Goal: Task Accomplishment & Management: Manage account settings

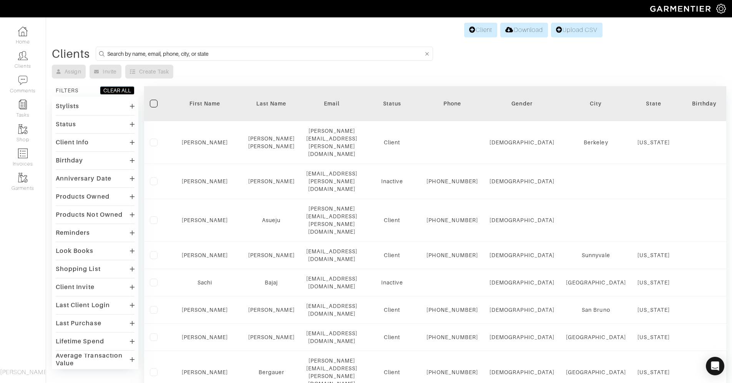
click at [120, 56] on input at bounding box center [265, 54] width 316 height 10
type input "andrew harms"
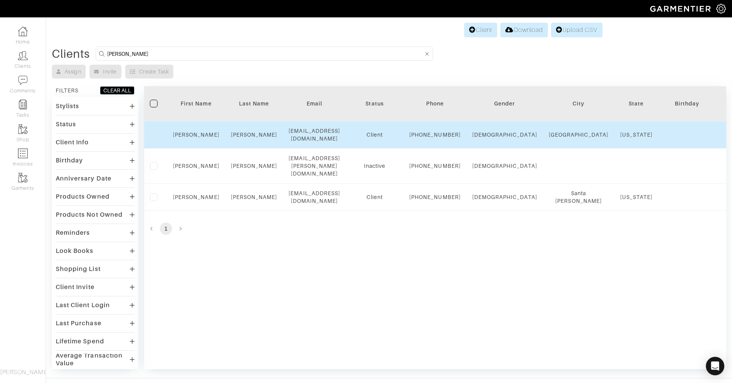
click at [332, 138] on div "drewjharms@gmail.com" at bounding box center [315, 134] width 52 height 15
click at [203, 138] on link "Andrew" at bounding box center [196, 134] width 47 height 6
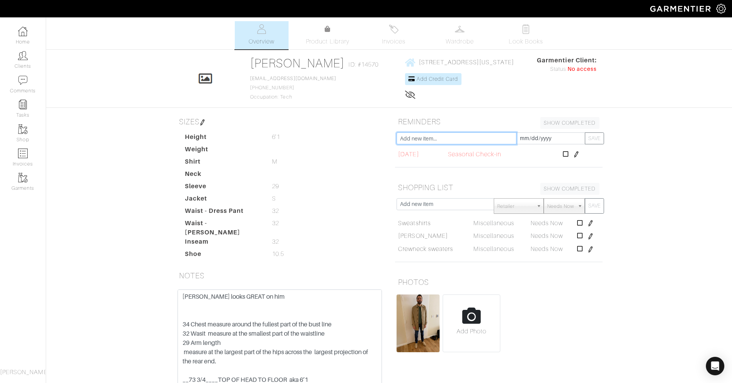
click at [468, 140] on input "text" at bounding box center [457, 138] width 120 height 12
click at [423, 142] on input "text" at bounding box center [457, 138] width 120 height 12
type input "s"
click at [569, 153] on icon at bounding box center [566, 154] width 6 height 6
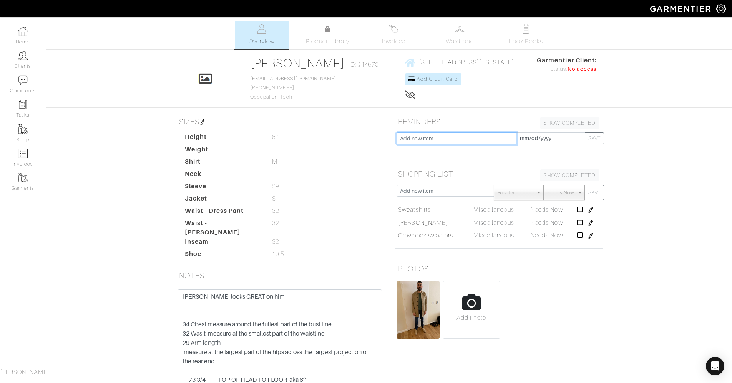
click at [474, 137] on input "text" at bounding box center [457, 138] width 120 height 12
click at [538, 133] on input "[DATE]" at bounding box center [550, 138] width 69 height 12
click at [533, 116] on td "25" at bounding box center [533, 115] width 13 height 10
click at [535, 114] on td "25" at bounding box center [533, 115] width 13 height 10
click at [657, 123] on div "Andrew Harms Overview Overview Product Library Invoices Wardrobe Look Books Ove…" at bounding box center [366, 217] width 732 height 393
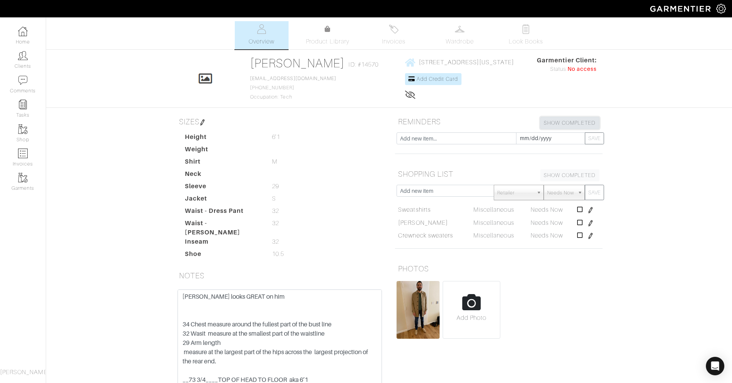
click at [564, 121] on link "SHOW COMPLETED" at bounding box center [570, 123] width 59 height 12
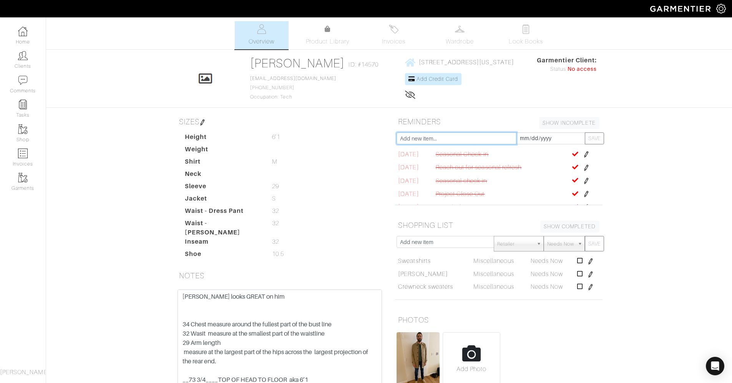
click at [426, 141] on input "text" at bounding box center [457, 138] width 120 height 12
click at [408, 140] on input "seaonal check in" at bounding box center [457, 138] width 120 height 12
type input "seasonal check in"
click at [591, 139] on button "SAVE" at bounding box center [594, 138] width 19 height 12
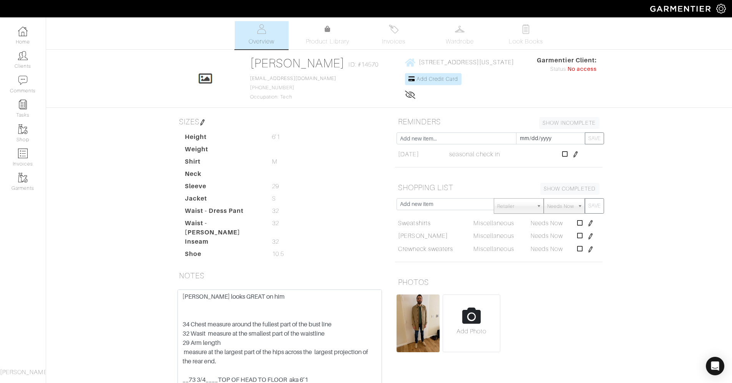
click at [579, 155] on img at bounding box center [576, 154] width 6 height 6
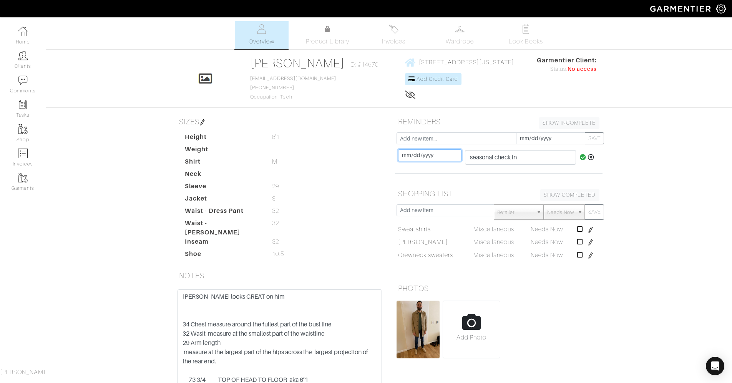
click at [447, 156] on input "[DATE]" at bounding box center [429, 155] width 63 height 12
click at [691, 115] on div "Andrew Harms Overview Overview Product Library Invoices Wardrobe Look Books Ove…" at bounding box center [366, 217] width 732 height 393
click at [417, 157] on input "[DATE]" at bounding box center [429, 155] width 63 height 12
click at [467, 70] on th "»" at bounding box center [469, 72] width 9 height 10
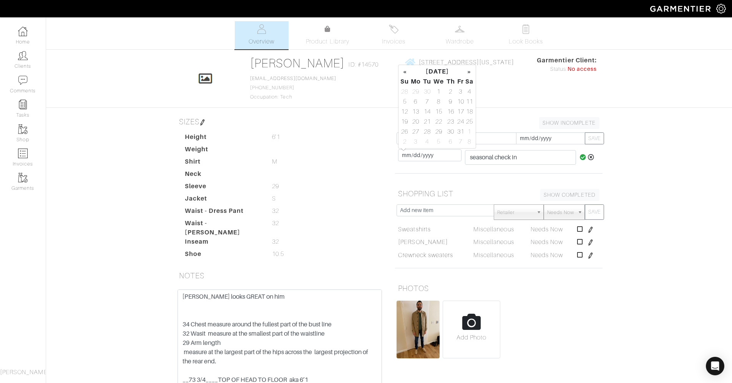
click at [467, 70] on th "»" at bounding box center [469, 72] width 9 height 10
click at [414, 131] on td "24" at bounding box center [415, 131] width 13 height 10
type input "[DATE]"
click at [660, 149] on div "Andrew Harms Overview Overview Product Library Invoices Wardrobe Look Books Ove…" at bounding box center [366, 217] width 732 height 393
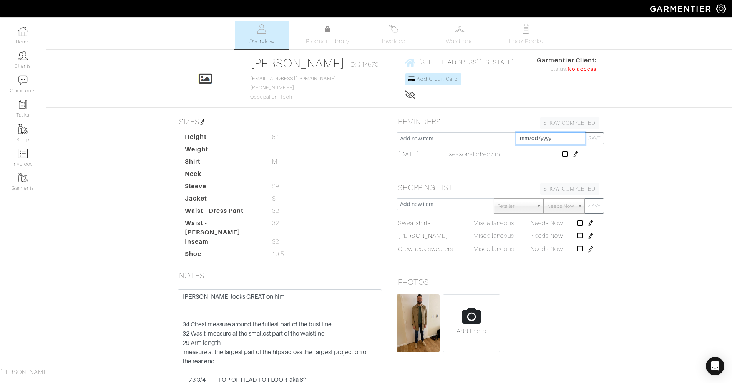
click at [524, 140] on input "[DATE]" at bounding box center [550, 138] width 69 height 12
click at [568, 155] on icon at bounding box center [565, 154] width 6 height 6
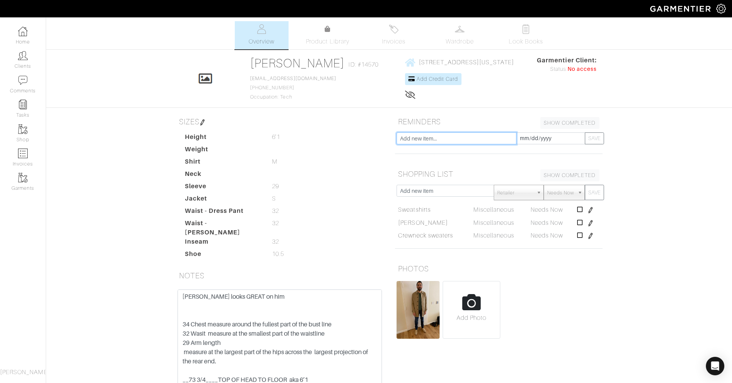
click at [455, 140] on input "text" at bounding box center [457, 138] width 120 height 12
type input "seasonal check in"
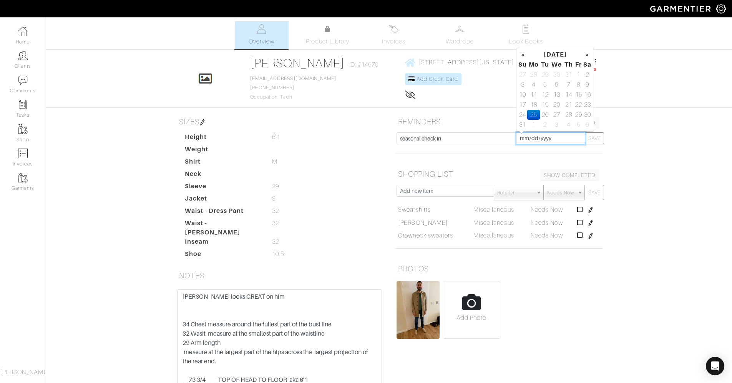
click at [542, 137] on input "[DATE]" at bounding box center [550, 138] width 69 height 12
click at [588, 55] on th "»" at bounding box center [587, 55] width 9 height 10
click at [533, 116] on td "24" at bounding box center [533, 115] width 13 height 10
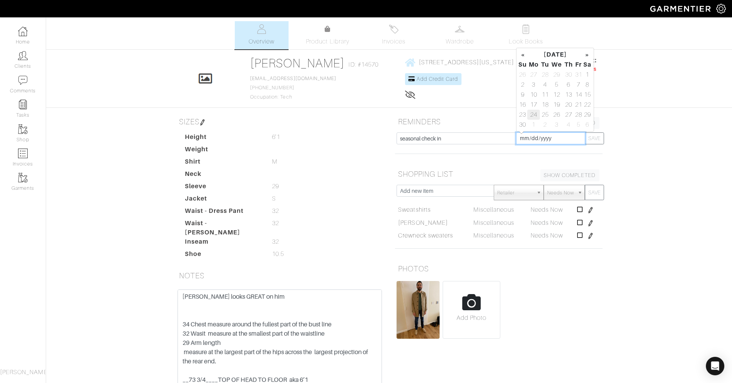
type input "[DATE]"
click at [598, 139] on button "SAVE" at bounding box center [594, 138] width 19 height 12
type input "[DATE]"
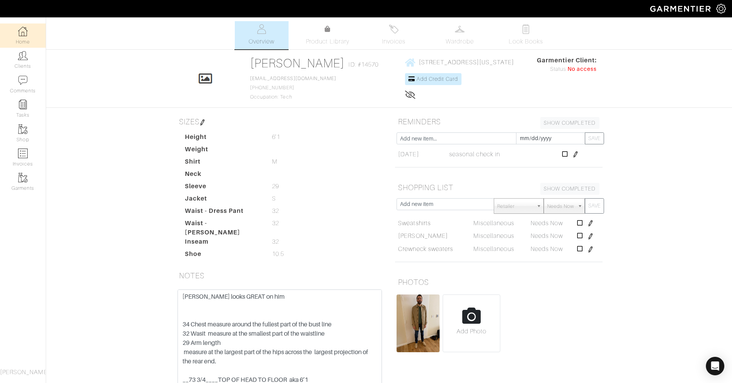
click at [22, 37] on link "Home" at bounding box center [23, 35] width 46 height 24
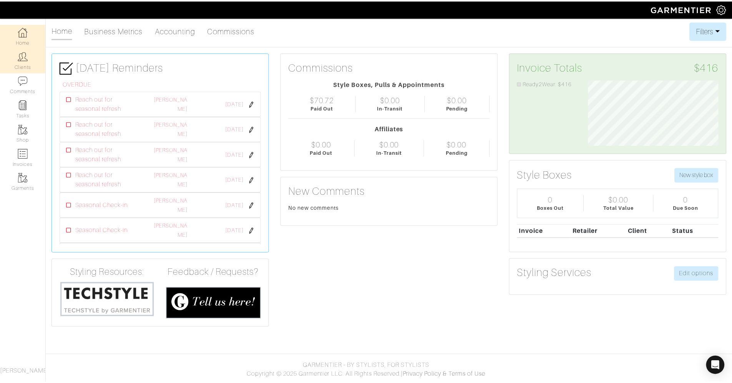
scroll to position [66, 143]
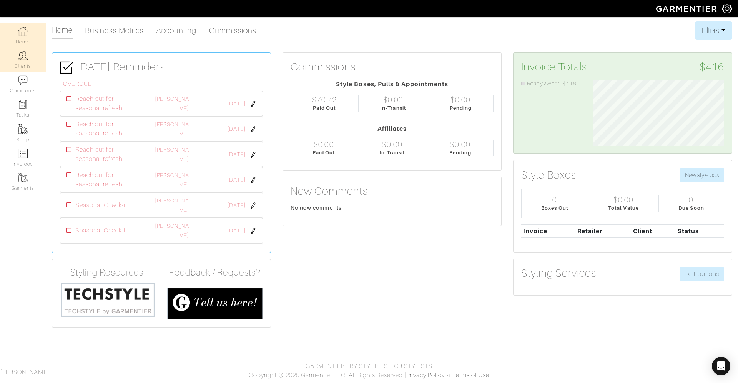
click at [18, 59] on img at bounding box center [23, 56] width 10 height 10
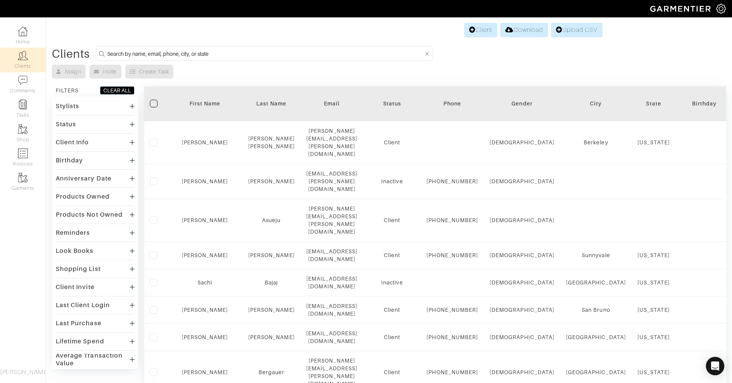
click at [134, 51] on input at bounding box center [265, 54] width 316 height 10
type input "emily berk"
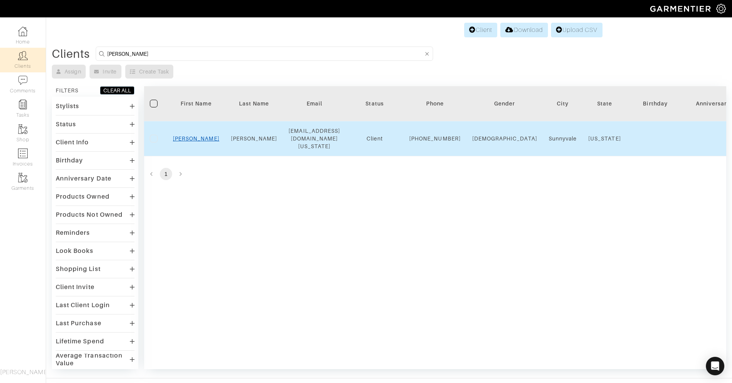
click at [197, 139] on link "Emily" at bounding box center [196, 138] width 47 height 6
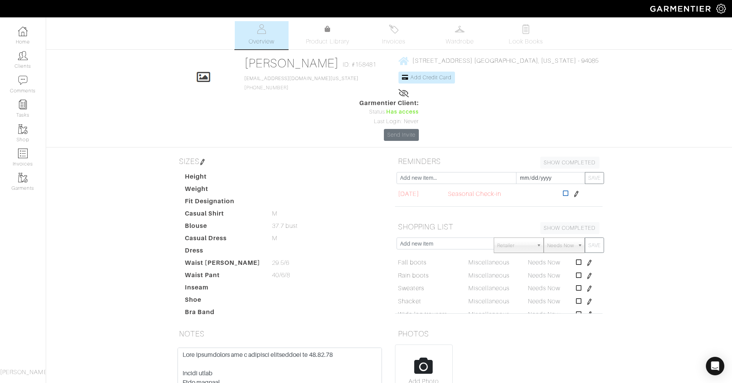
click at [569, 190] on icon at bounding box center [566, 193] width 6 height 6
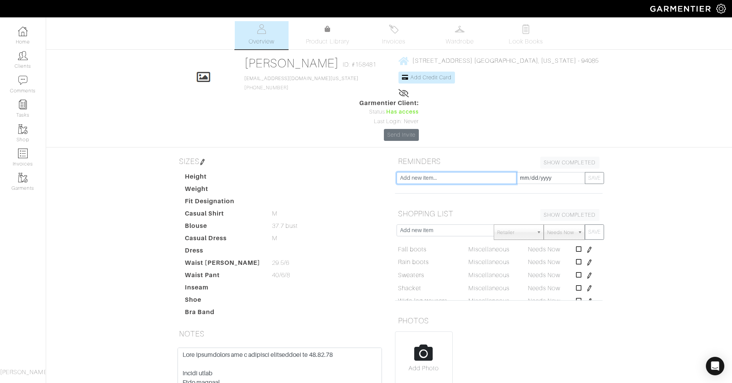
click at [445, 172] on input "text" at bounding box center [457, 178] width 120 height 12
type input "seasonal check in"
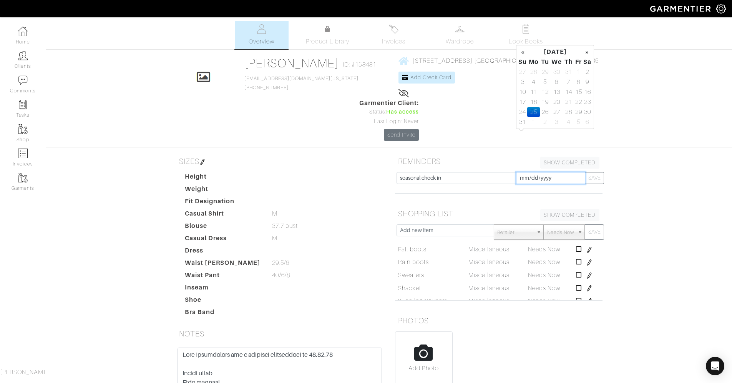
click at [536, 172] on input "[DATE]" at bounding box center [550, 178] width 69 height 12
click at [586, 50] on th "»" at bounding box center [587, 52] width 9 height 10
click at [536, 113] on td "24" at bounding box center [533, 112] width 13 height 10
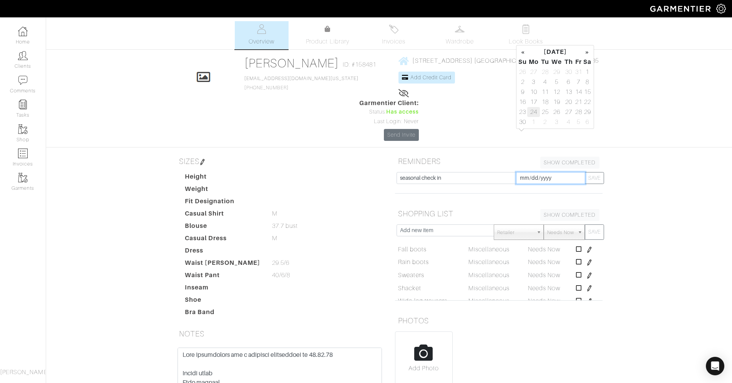
type input "[DATE]"
click at [599, 172] on button "SAVE" at bounding box center [594, 178] width 19 height 12
type input "[DATE]"
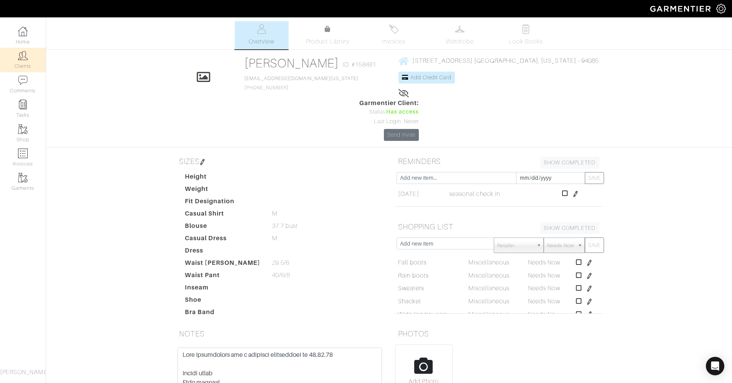
click at [17, 58] on link "Clients" at bounding box center [23, 60] width 46 height 24
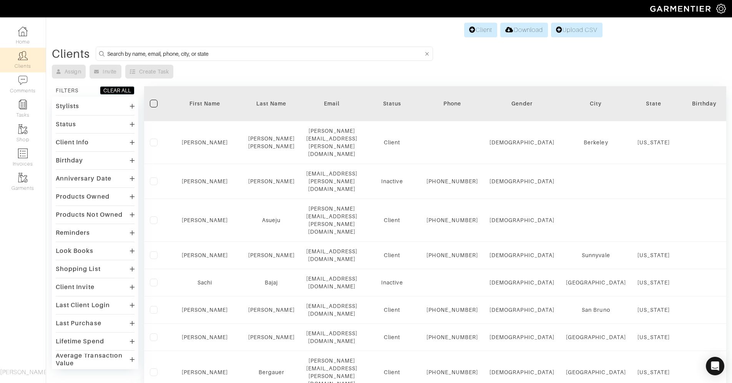
click at [165, 56] on input at bounding box center [265, 54] width 316 height 10
type input "lisa"
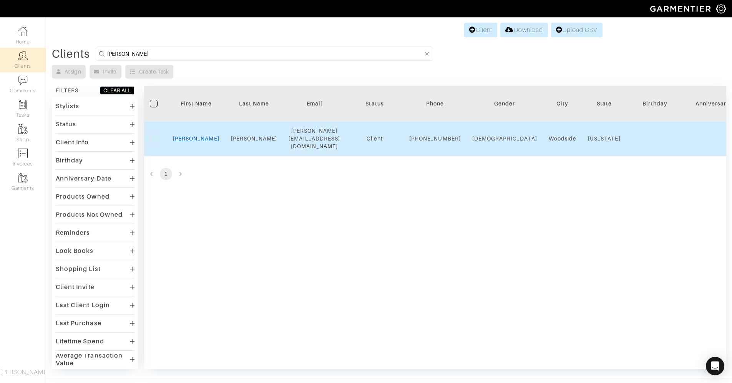
click at [192, 138] on link "Lisa" at bounding box center [196, 138] width 47 height 6
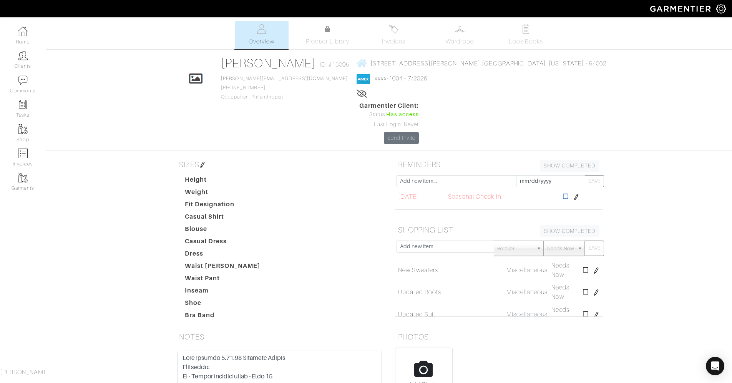
click at [569, 193] on icon at bounding box center [566, 196] width 6 height 6
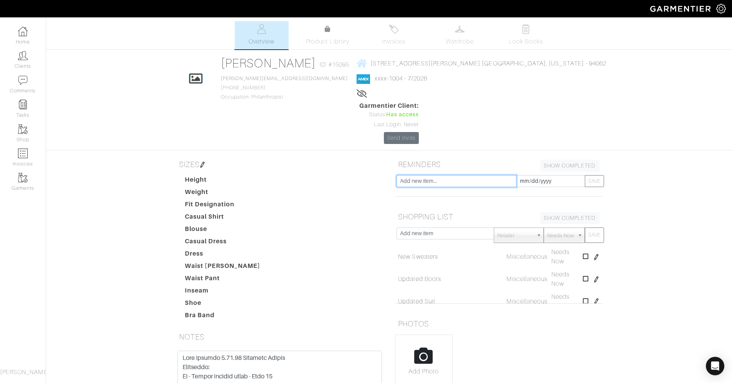
click at [478, 175] on input "text" at bounding box center [457, 181] width 120 height 12
type input "seasonal check in"
click at [552, 175] on input "[DATE]" at bounding box center [550, 181] width 69 height 12
click at [587, 53] on th "»" at bounding box center [587, 55] width 9 height 10
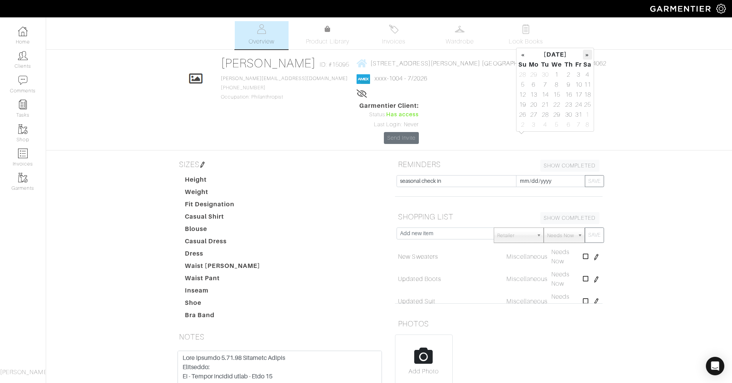
click at [586, 57] on th "»" at bounding box center [587, 55] width 9 height 10
click at [531, 113] on td "24" at bounding box center [533, 115] width 13 height 10
type input "[DATE]"
click at [597, 175] on button "SAVE" at bounding box center [594, 181] width 19 height 12
type input "[DATE]"
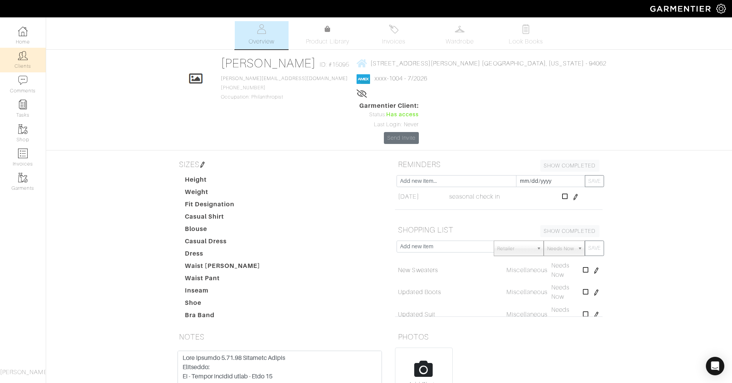
click at [27, 58] on img at bounding box center [23, 56] width 10 height 10
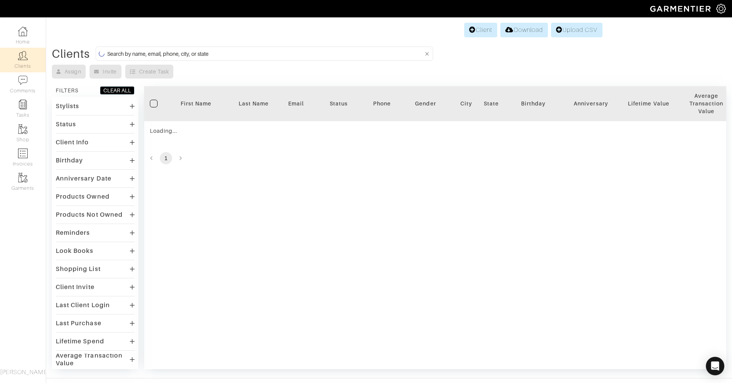
click at [183, 53] on input at bounding box center [265, 54] width 316 height 10
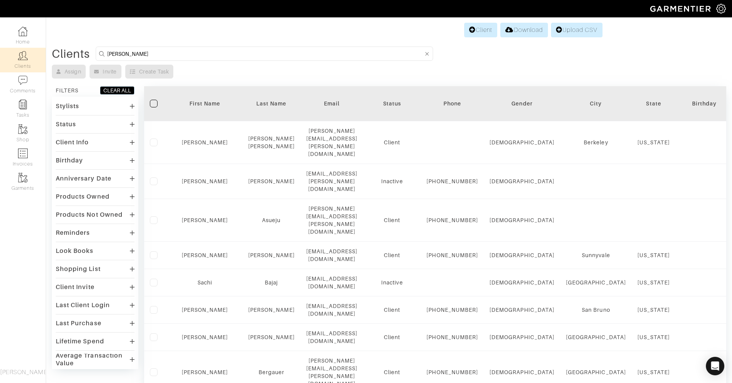
type input "Rachel Steger"
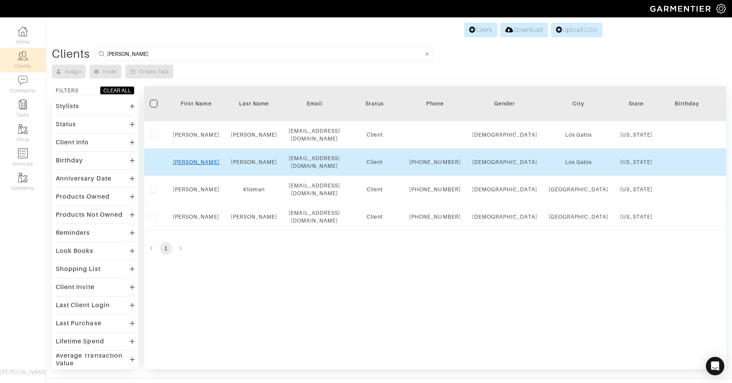
click at [202, 165] on link "Rachel" at bounding box center [196, 162] width 47 height 6
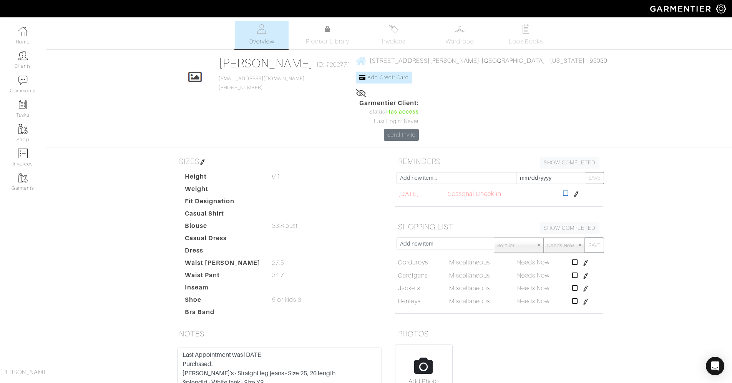
click at [569, 190] on icon at bounding box center [566, 193] width 6 height 6
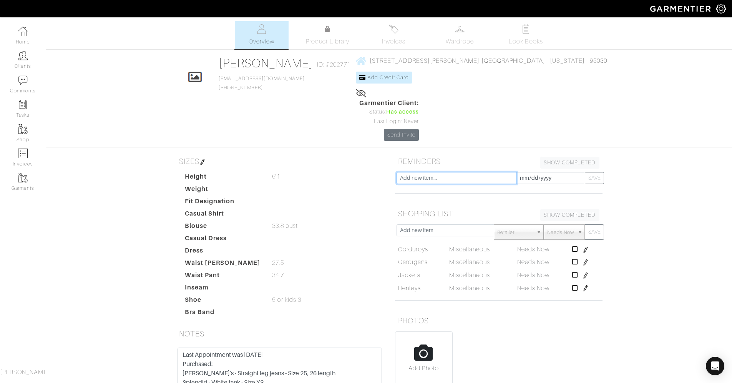
click at [442, 172] on input "text" at bounding box center [457, 178] width 120 height 12
type input "seasonal check in"
click at [541, 172] on input "[DATE]" at bounding box center [550, 178] width 69 height 12
click at [587, 55] on th "»" at bounding box center [587, 52] width 9 height 10
click at [586, 55] on th "»" at bounding box center [587, 52] width 9 height 10
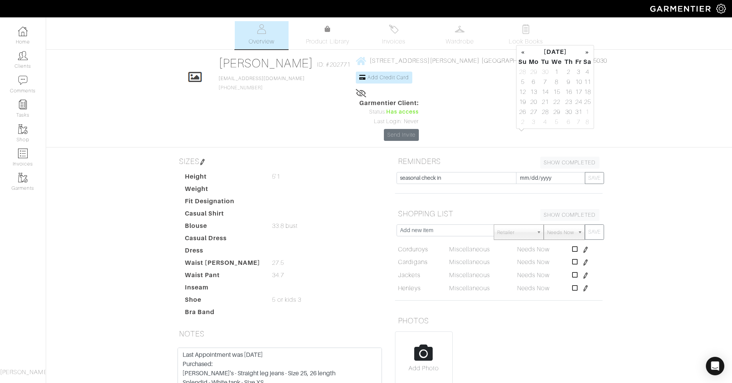
click at [586, 55] on th "»" at bounding box center [587, 52] width 9 height 10
click at [531, 112] on td "24" at bounding box center [533, 112] width 13 height 10
type input "[DATE]"
click at [595, 172] on button "SAVE" at bounding box center [594, 178] width 19 height 12
type input "[DATE]"
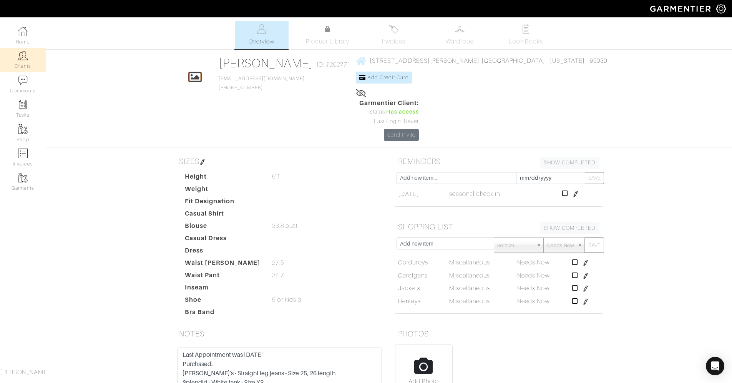
click at [29, 63] on link "Clients" at bounding box center [23, 60] width 46 height 24
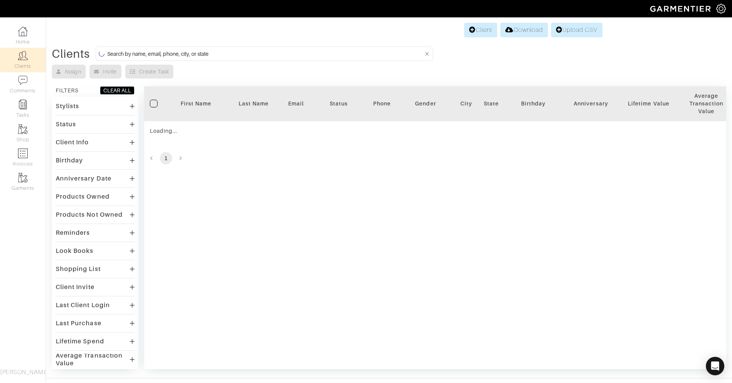
click at [203, 57] on input at bounding box center [265, 54] width 316 height 10
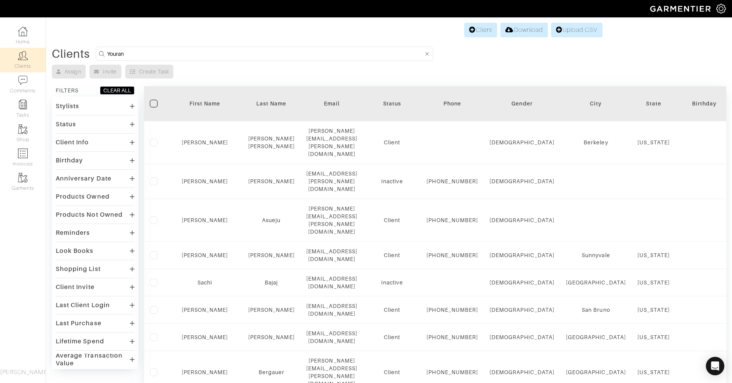
type input "Youran"
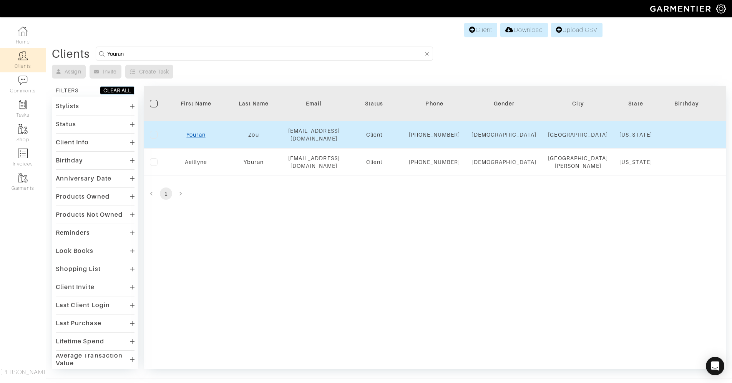
click at [196, 138] on link "Youran" at bounding box center [195, 134] width 19 height 6
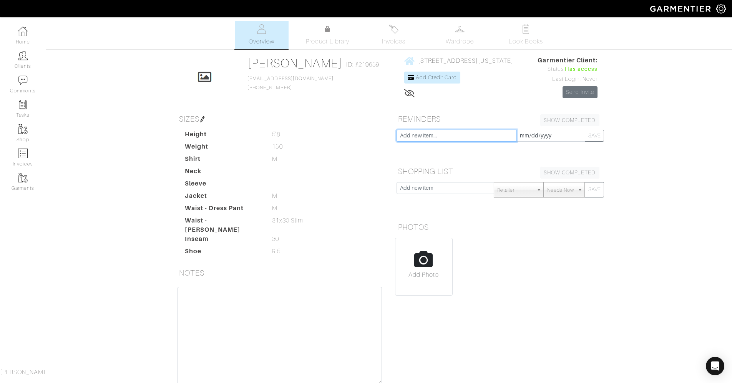
click at [462, 140] on input "text" at bounding box center [457, 136] width 120 height 12
type input "seasonal check in"
click at [576, 133] on input "[DATE]" at bounding box center [550, 136] width 69 height 12
click at [588, 52] on th "»" at bounding box center [587, 52] width 9 height 10
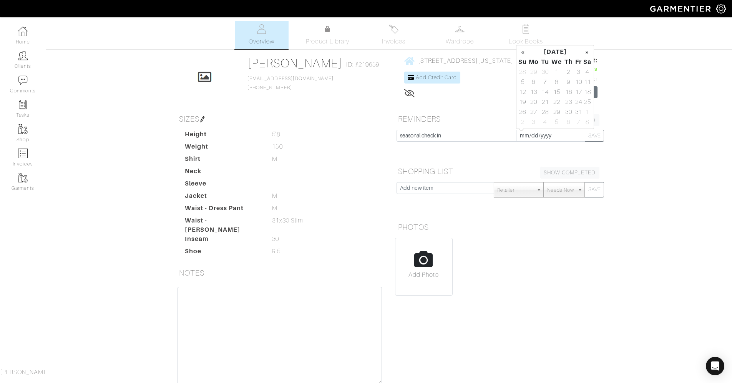
click at [588, 52] on th "»" at bounding box center [587, 52] width 9 height 10
click at [532, 113] on td "24" at bounding box center [533, 112] width 13 height 10
type input "[DATE]"
click at [593, 137] on button "SAVE" at bounding box center [594, 136] width 19 height 12
type input "[DATE]"
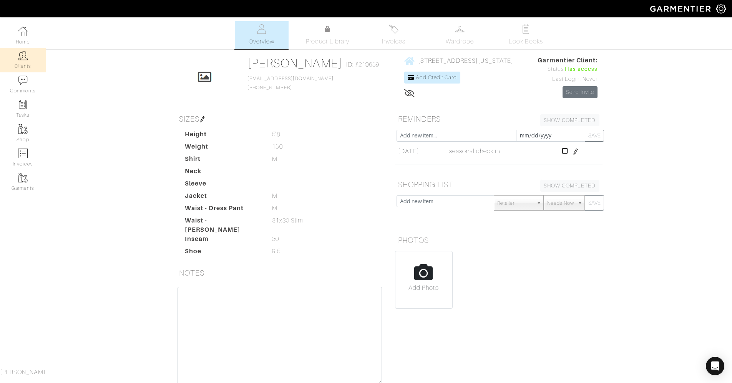
click at [23, 57] on img at bounding box center [23, 56] width 10 height 10
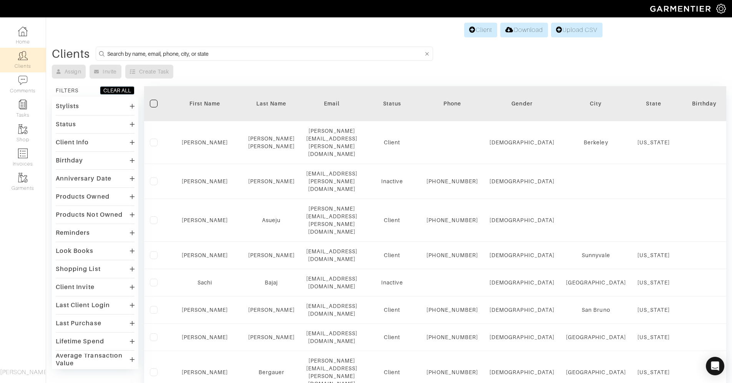
click at [186, 56] on input at bounding box center [265, 54] width 316 height 10
type input "Cindy"
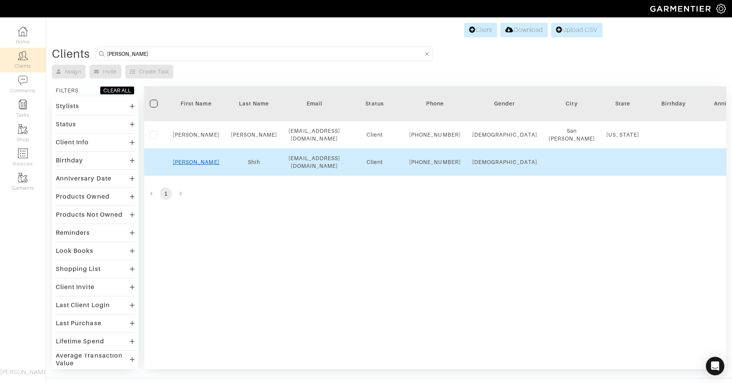
click at [195, 165] on link "Cindy" at bounding box center [196, 162] width 47 height 6
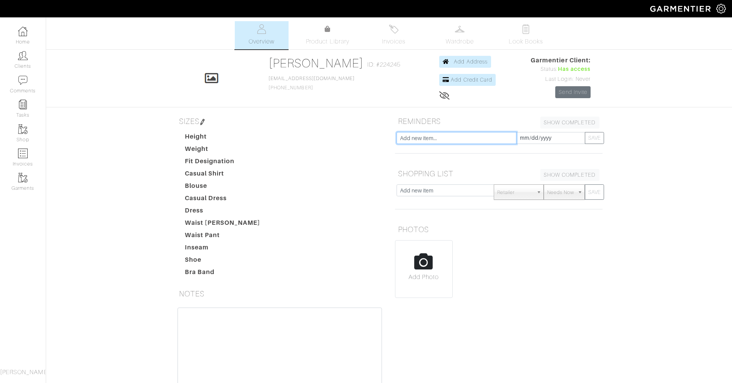
click at [479, 138] on input "text" at bounding box center [457, 138] width 120 height 12
type input "seasonal check in"
click at [549, 138] on input "[DATE]" at bounding box center [550, 138] width 69 height 12
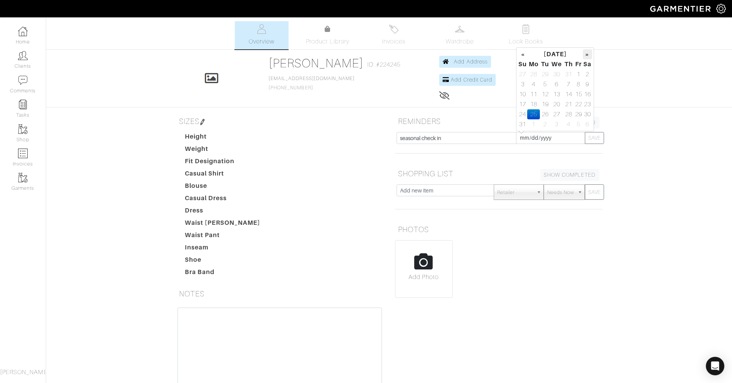
click at [587, 56] on th "»" at bounding box center [587, 54] width 9 height 10
click at [532, 117] on td "24" at bounding box center [533, 114] width 13 height 10
type input "[DATE]"
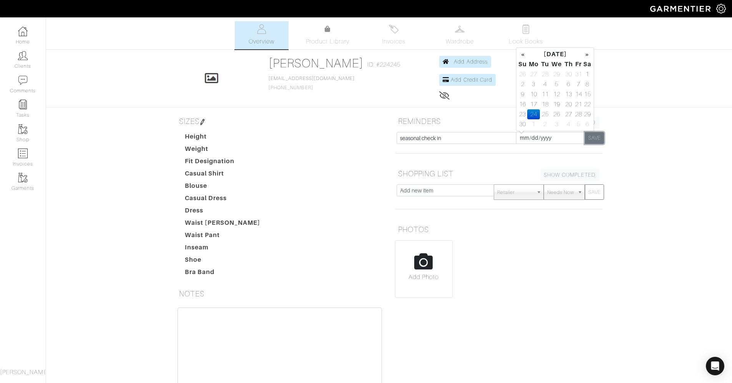
click at [594, 140] on button "SAVE" at bounding box center [594, 138] width 19 height 12
type input "[DATE]"
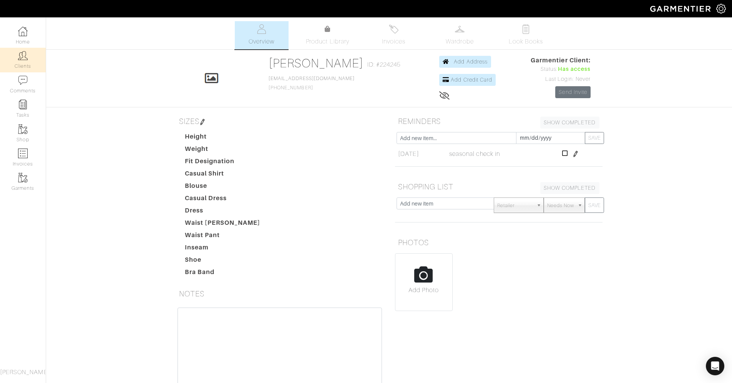
click at [31, 60] on link "Clients" at bounding box center [23, 60] width 46 height 24
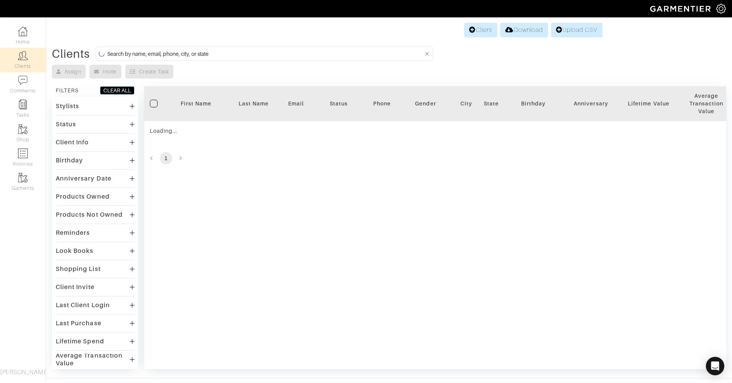
click at [250, 58] on input at bounding box center [265, 54] width 316 height 10
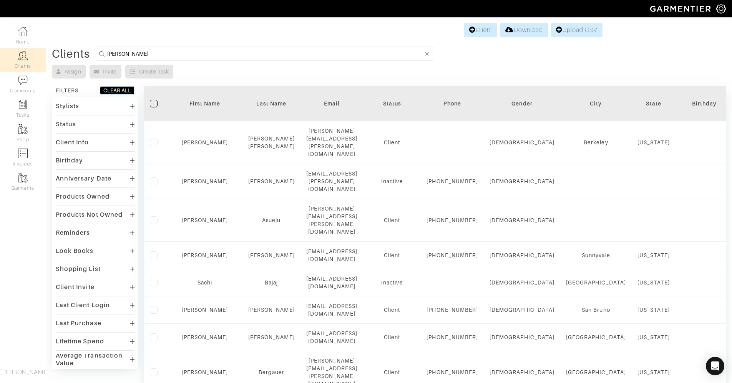
type input "courtney"
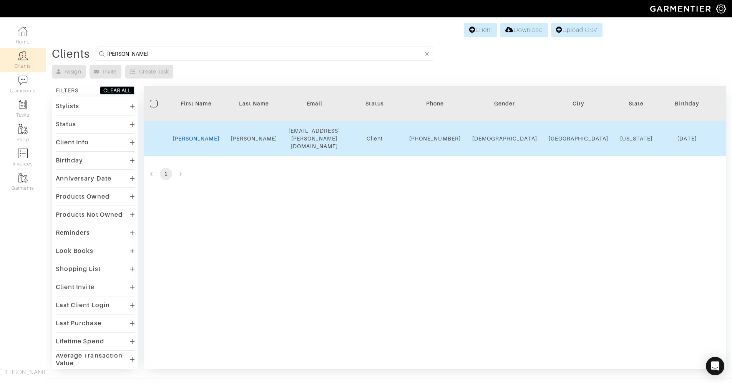
click at [201, 140] on link "Courtney" at bounding box center [196, 138] width 47 height 6
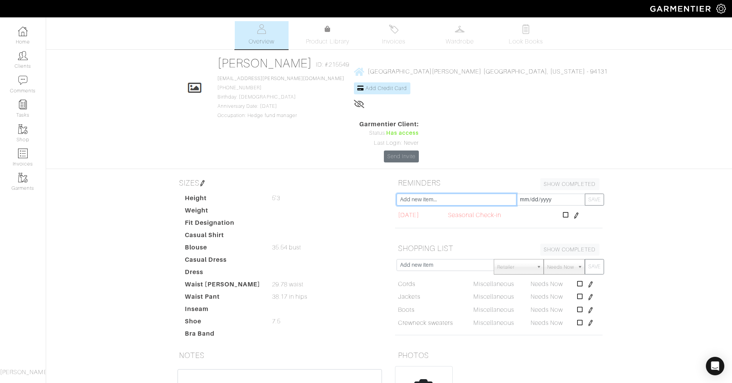
click at [439, 193] on input "text" at bounding box center [457, 199] width 120 height 12
click at [569, 211] on icon at bounding box center [566, 214] width 6 height 6
click at [450, 193] on input "text" at bounding box center [457, 199] width 120 height 12
type input "seasonal check in"
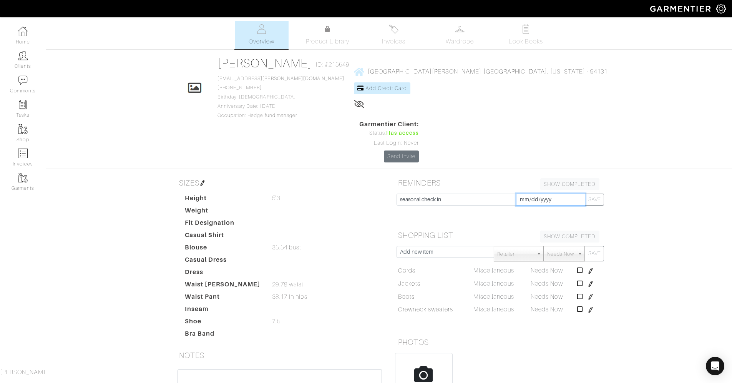
click at [571, 193] on input "[DATE]" at bounding box center [550, 199] width 69 height 12
click at [584, 73] on th "»" at bounding box center [587, 73] width 9 height 10
click at [531, 134] on td "24" at bounding box center [533, 133] width 13 height 10
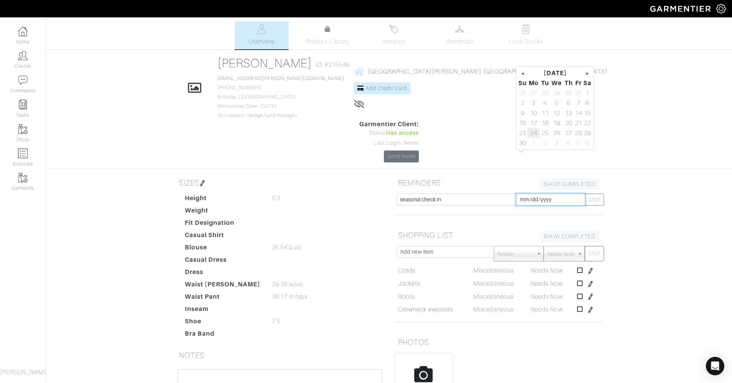
type input "[DATE]"
click at [599, 193] on button "SAVE" at bounding box center [594, 199] width 19 height 12
type input "[DATE]"
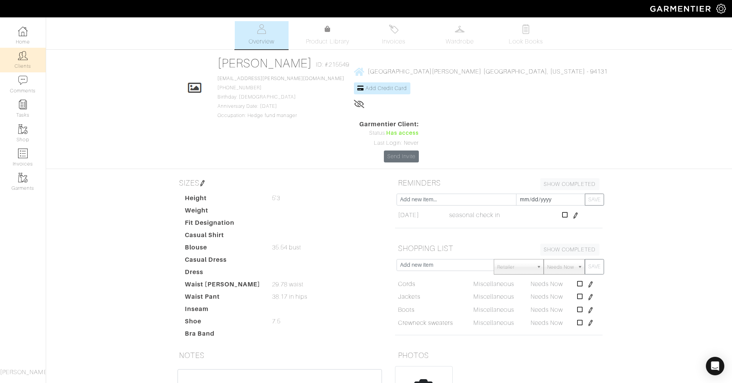
click at [25, 61] on link "Clients" at bounding box center [23, 60] width 46 height 24
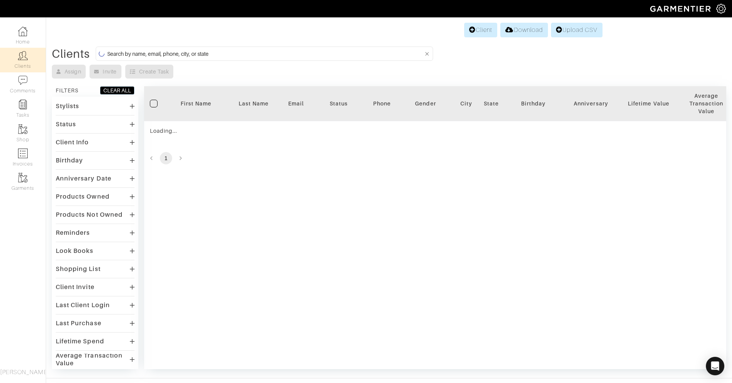
click at [158, 54] on input at bounding box center [265, 54] width 316 height 10
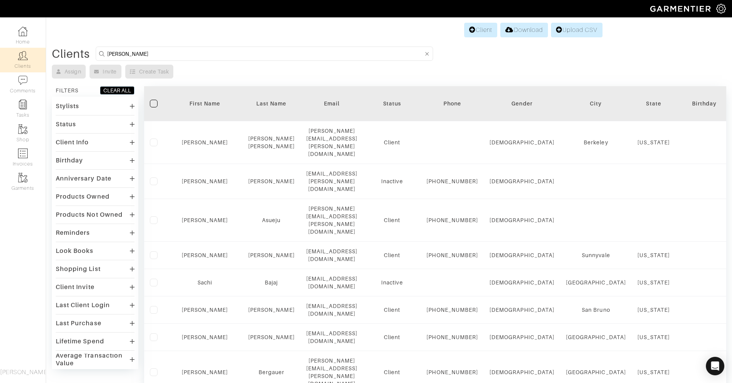
type input "Hannah"
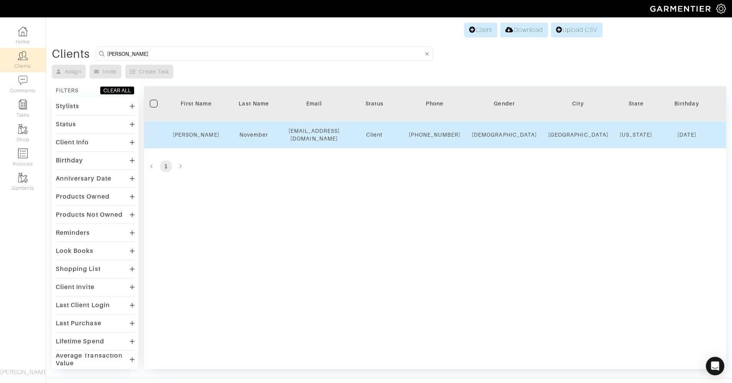
click at [194, 134] on div "Hannah" at bounding box center [196, 135] width 47 height 8
click at [194, 138] on link "Hannah" at bounding box center [196, 134] width 47 height 6
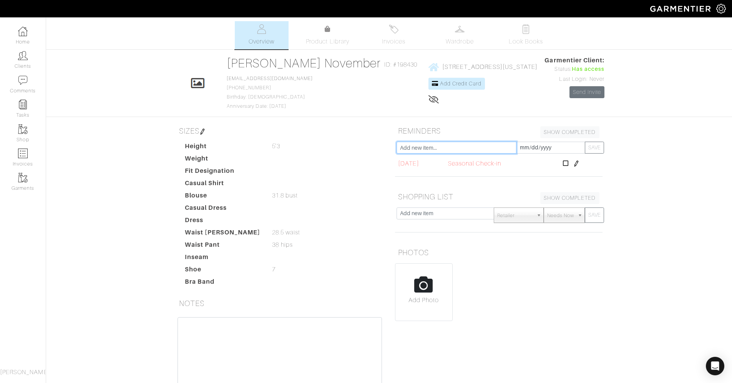
click at [428, 153] on input "text" at bounding box center [457, 147] width 120 height 12
click at [569, 166] on icon at bounding box center [566, 163] width 6 height 6
click at [472, 153] on input "text" at bounding box center [457, 147] width 120 height 12
type input "seasonal check in"
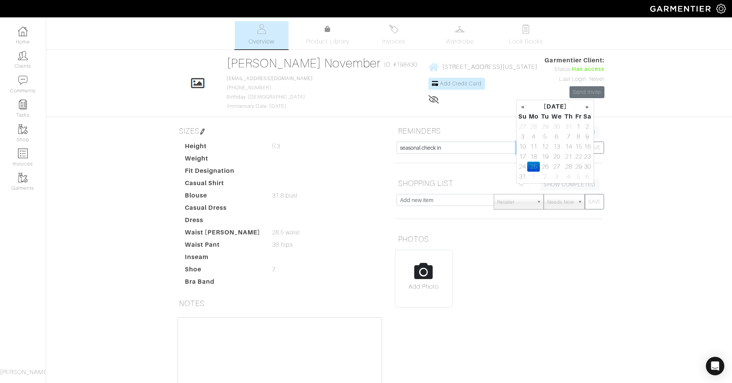
click at [554, 153] on input "[DATE]" at bounding box center [550, 147] width 69 height 12
click at [587, 106] on th "»" at bounding box center [587, 106] width 9 height 10
click at [582, 108] on th "[DATE]" at bounding box center [555, 106] width 56 height 10
click at [560, 171] on span "Nov" at bounding box center [563, 170] width 16 height 21
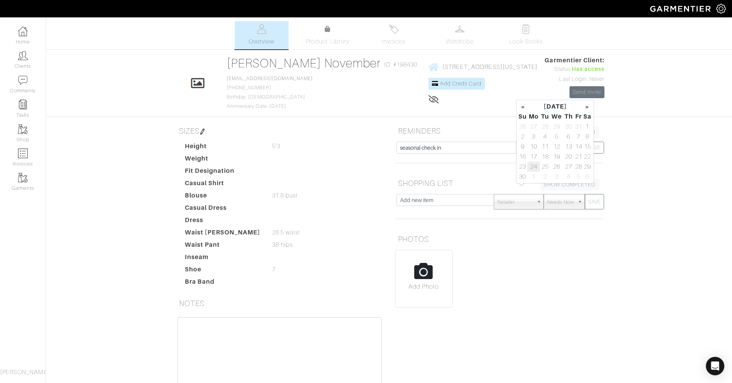
click at [537, 167] on td "24" at bounding box center [533, 166] width 13 height 10
type input "[DATE]"
click at [594, 153] on button "SAVE" at bounding box center [594, 147] width 19 height 12
type input "[DATE]"
